Goal: Task Accomplishment & Management: Manage account settings

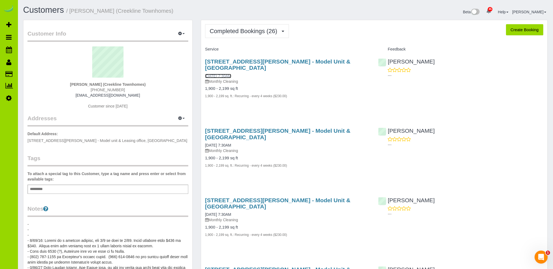
click at [221, 75] on link "08/08/2025 7:30AM" at bounding box center [218, 76] width 26 height 4
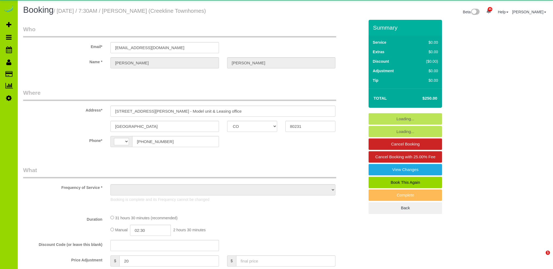
select select "CO"
select select "string:[GEOGRAPHIC_DATA]"
select select "object:1163"
select select "number:4"
select select "number:16"
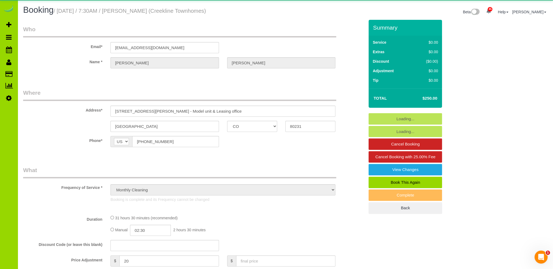
select select "7"
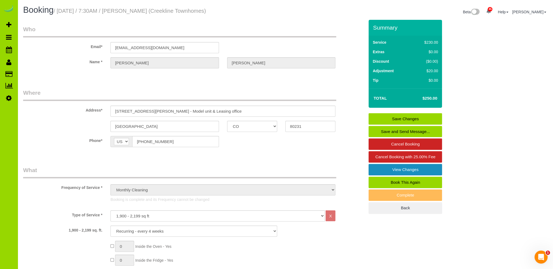
click at [396, 169] on link "View Changes" at bounding box center [404, 169] width 73 height 11
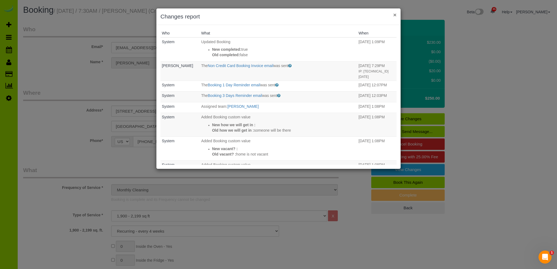
click at [395, 14] on button "×" at bounding box center [394, 15] width 3 height 6
